Goal: Task Accomplishment & Management: Manage account settings

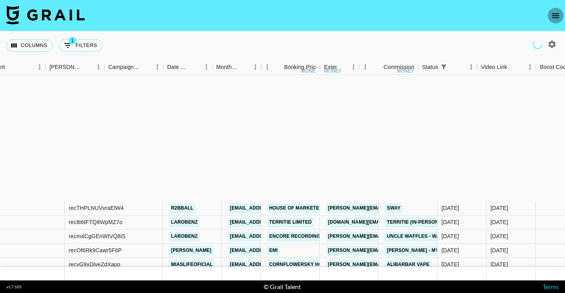
click at [551, 15] on icon "open drawer" at bounding box center [555, 15] width 9 height 9
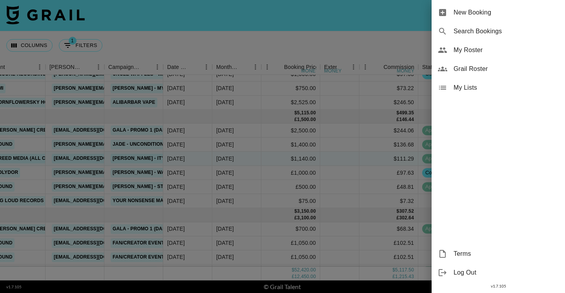
click at [452, 51] on div "My Roster" at bounding box center [498, 50] width 133 height 19
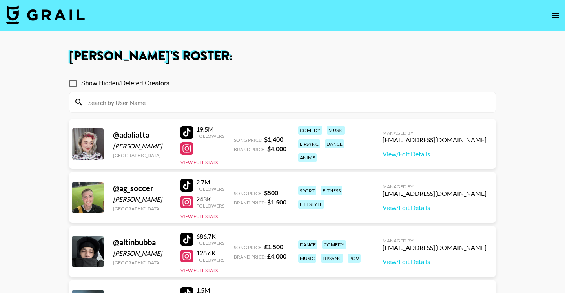
click at [273, 104] on input at bounding box center [287, 102] width 407 height 13
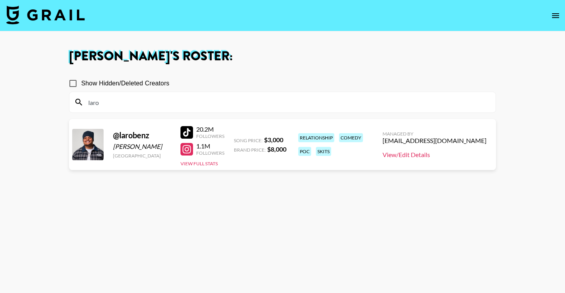
type input "laro"
click at [462, 154] on link "View/Edit Details" at bounding box center [435, 155] width 104 height 8
click at [48, 18] on img at bounding box center [45, 14] width 78 height 19
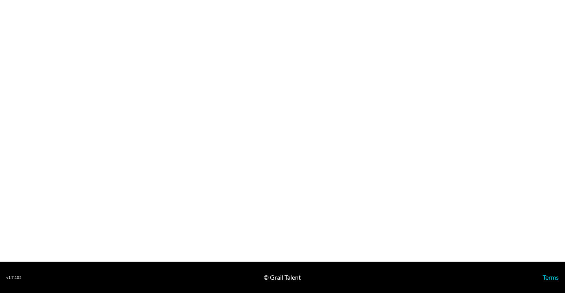
select select "USD"
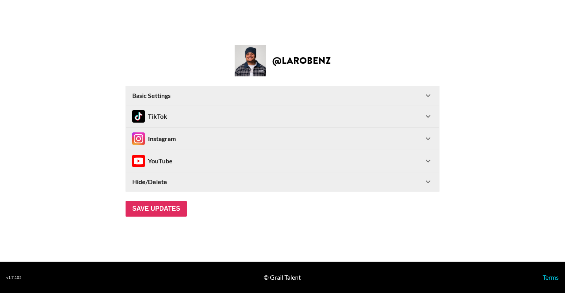
click at [300, 142] on div "Instagram" at bounding box center [277, 139] width 291 height 13
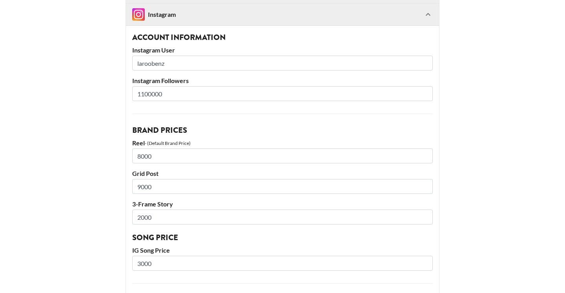
scroll to position [97, 0]
